Goal: Information Seeking & Learning: Find specific fact

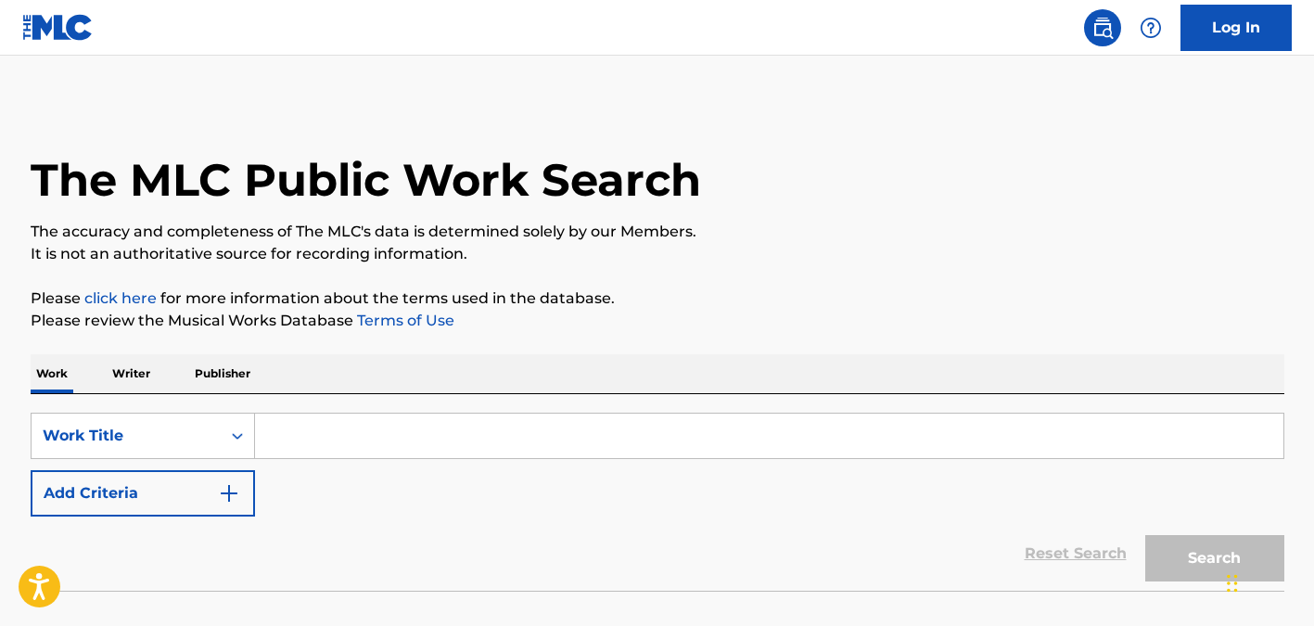
click at [359, 442] on input "Search Form" at bounding box center [769, 436] width 1028 height 45
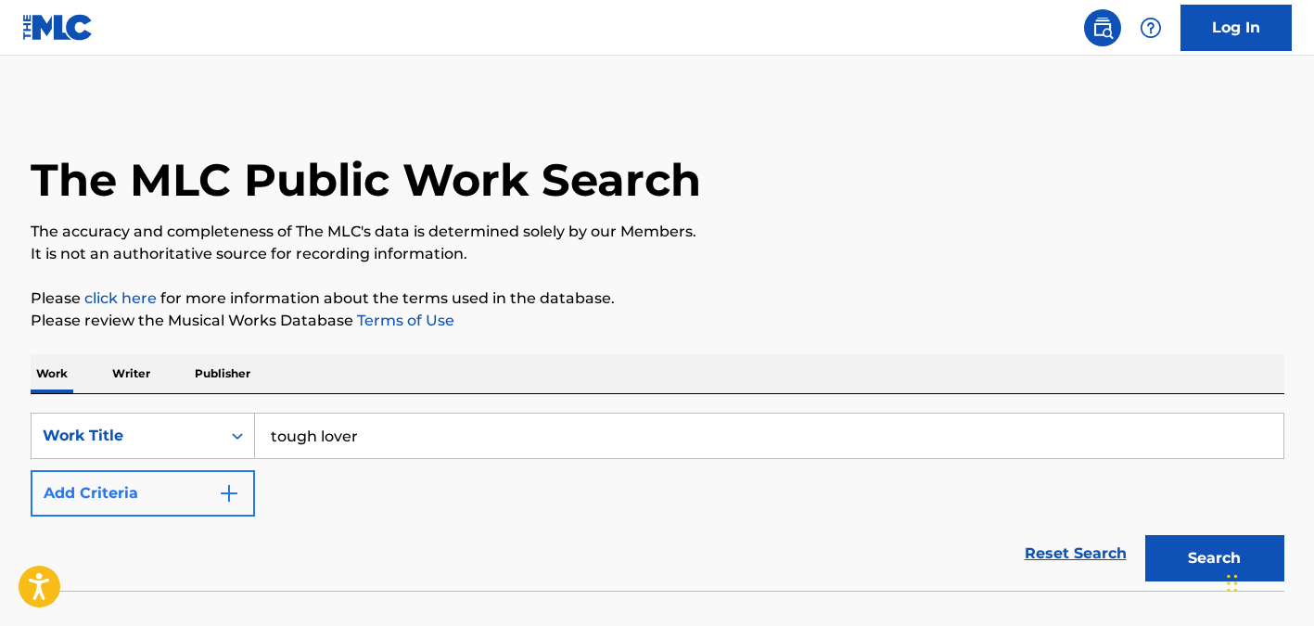
type input "tough lover"
click at [237, 492] on img "Search Form" at bounding box center [229, 493] width 22 height 22
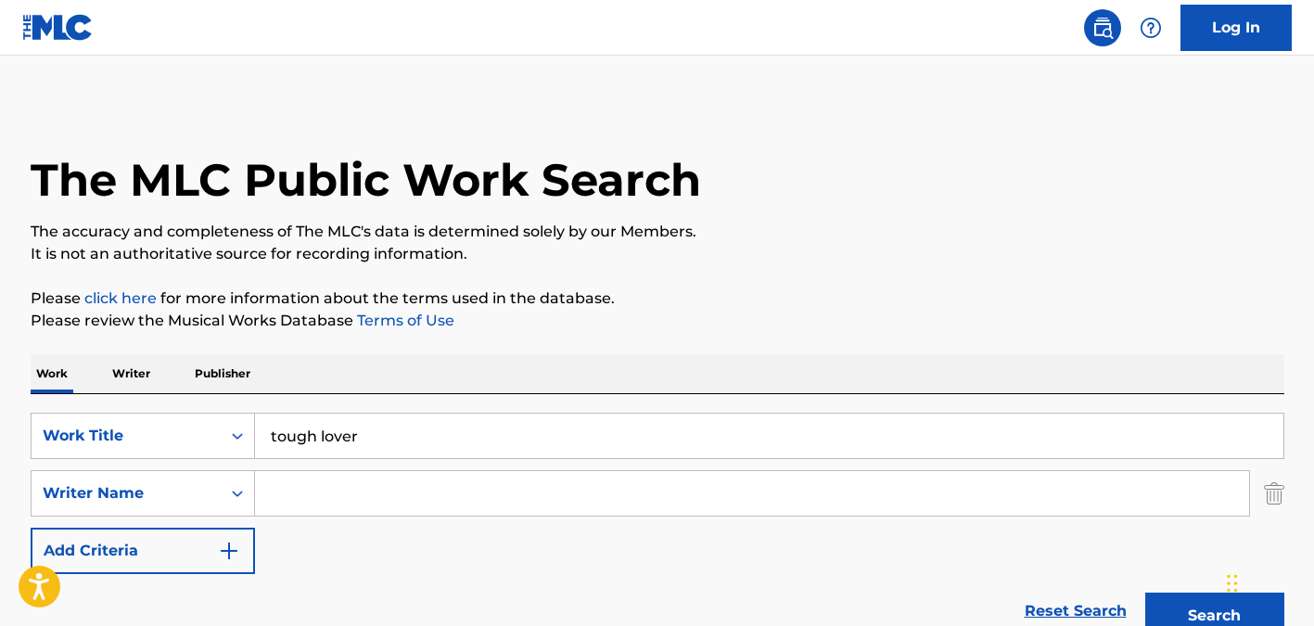
click at [325, 492] on input "Search Form" at bounding box center [752, 493] width 994 height 45
type input "[PERSON_NAME]"
click at [1145, 593] on button "Search" at bounding box center [1214, 616] width 139 height 46
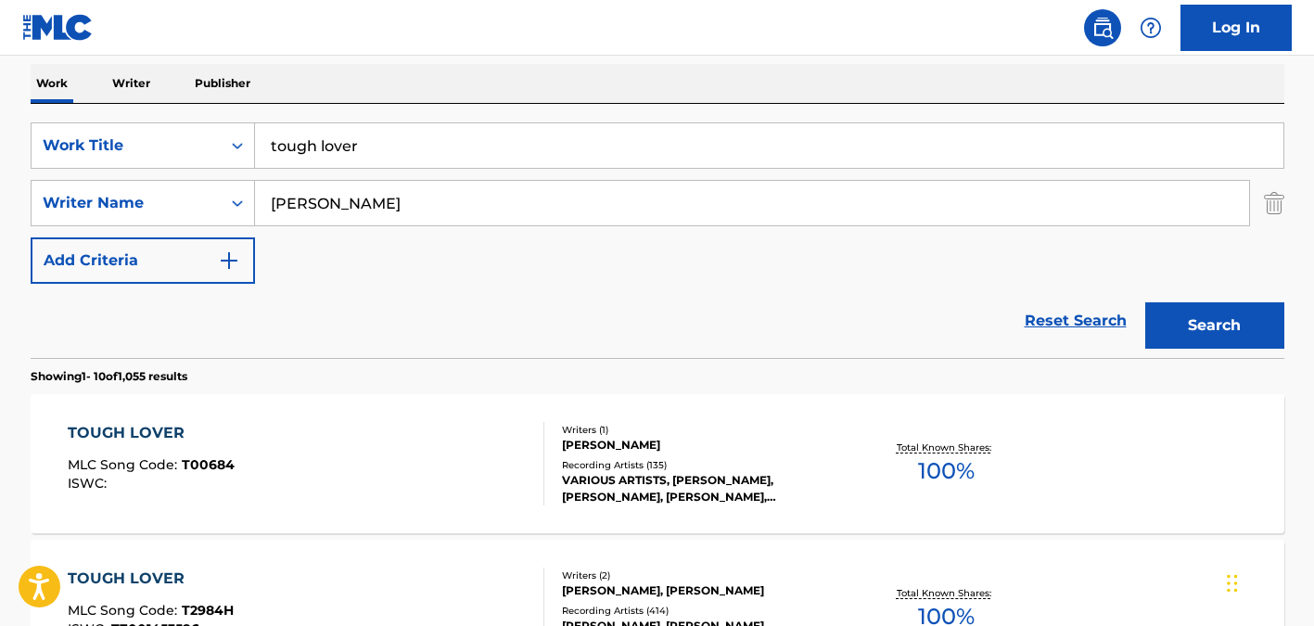
scroll to position [313, 0]
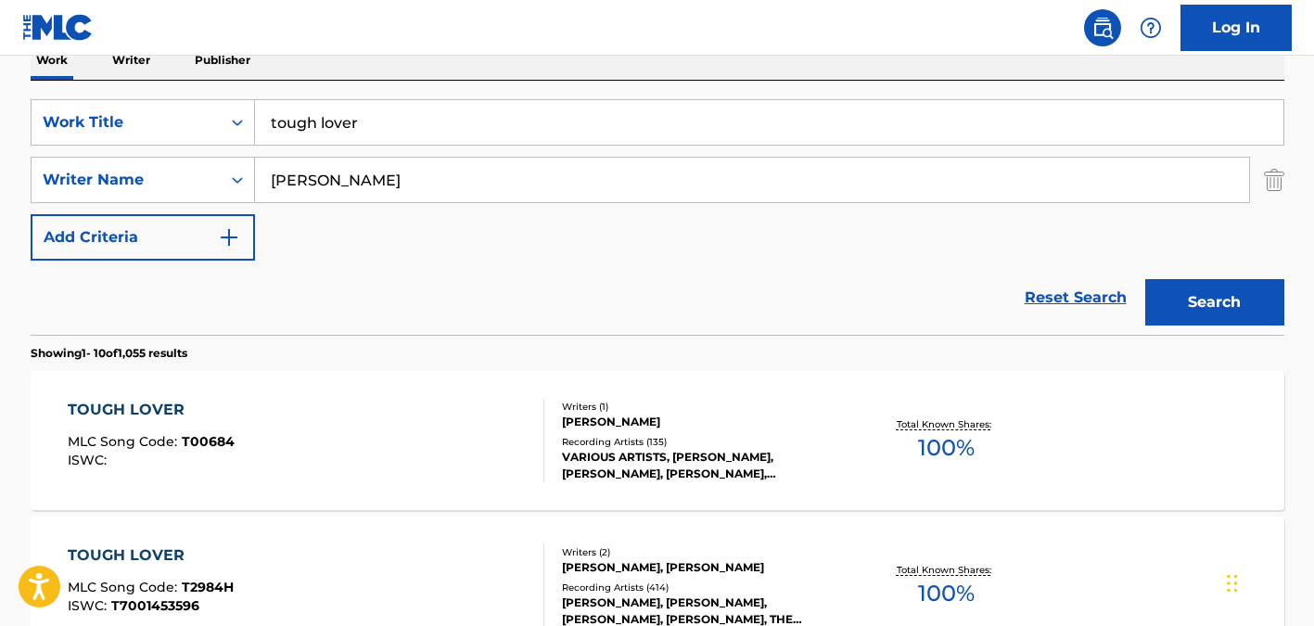
click at [652, 504] on div "TOUGH LOVER MLC Song Code : T00684 ISWC : Writers ( 1 ) [PERSON_NAME] Recording…" at bounding box center [658, 440] width 1254 height 139
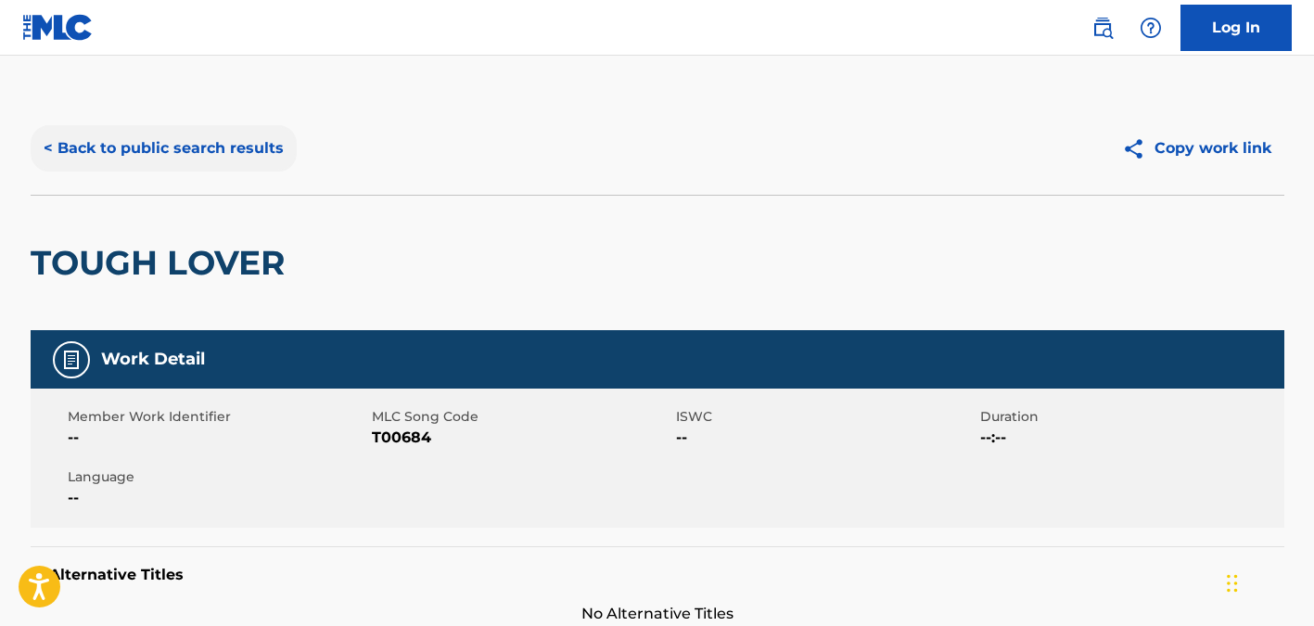
click at [152, 138] on button "< Back to public search results" at bounding box center [164, 148] width 266 height 46
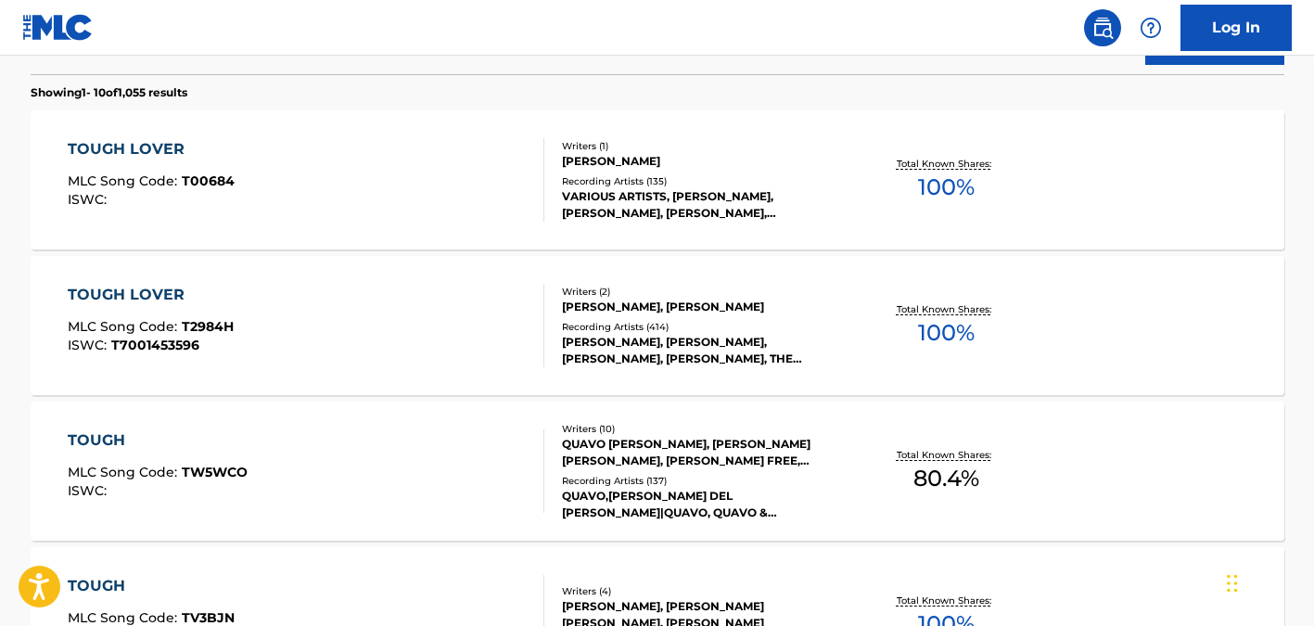
scroll to position [577, 0]
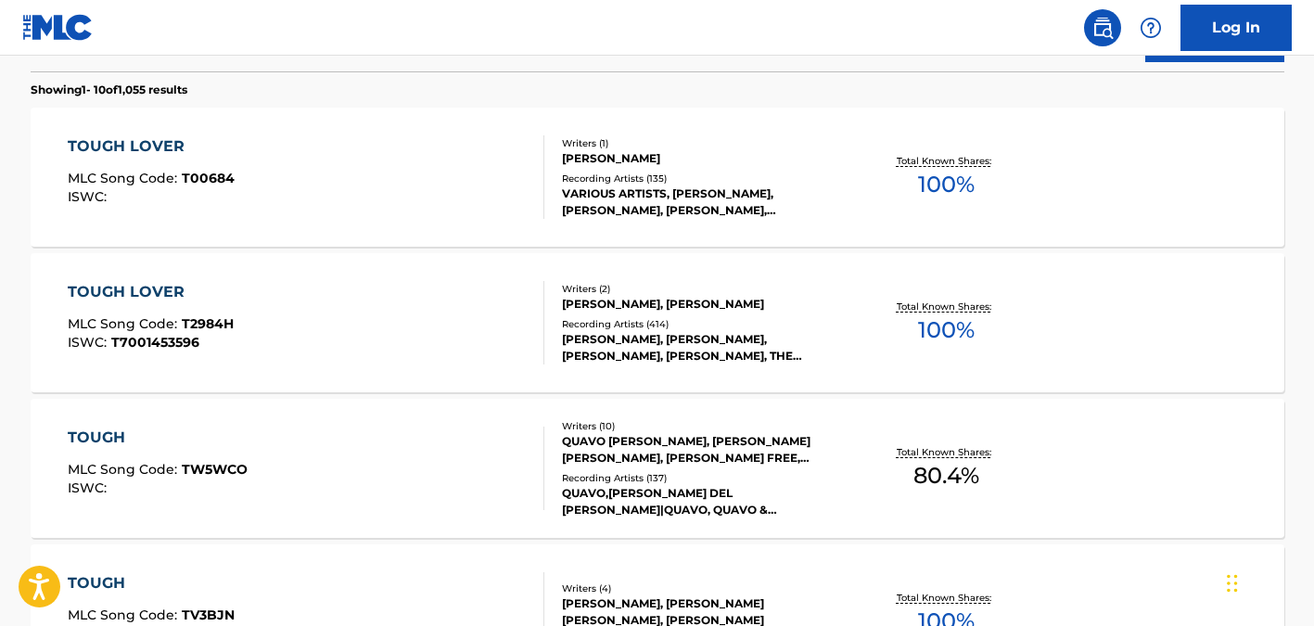
click at [749, 318] on div "Recording Artists ( 414 )" at bounding box center [702, 324] width 280 height 14
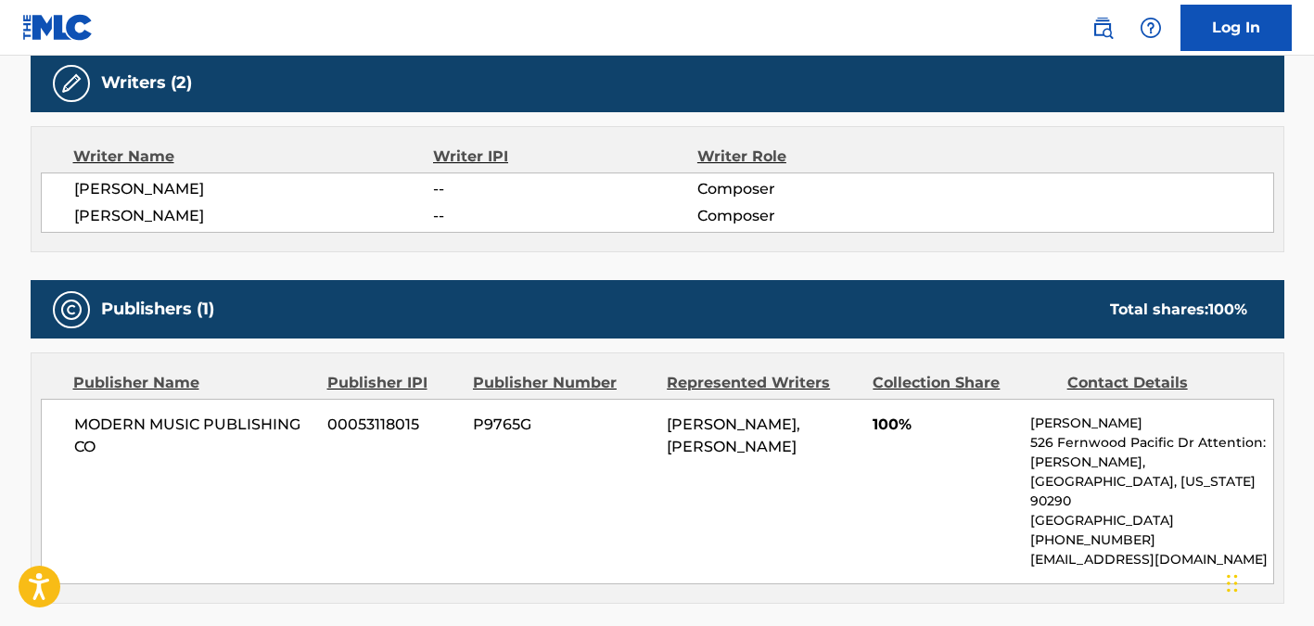
scroll to position [250, 0]
